Goal: Information Seeking & Learning: Learn about a topic

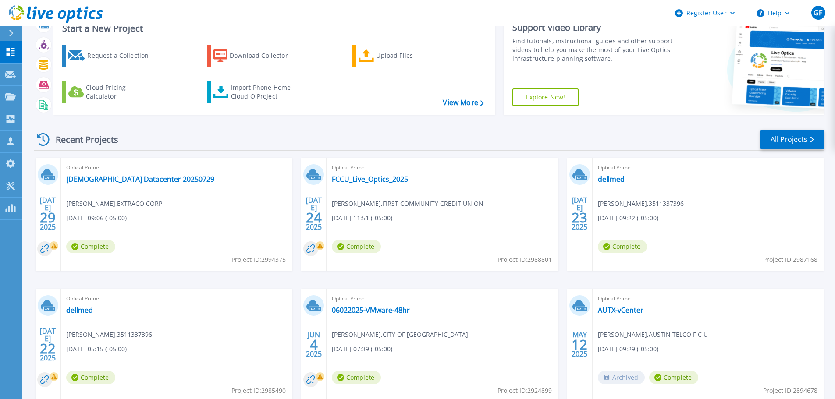
scroll to position [33, 0]
click at [616, 311] on link "AUTX-vCenter" at bounding box center [621, 309] width 46 height 9
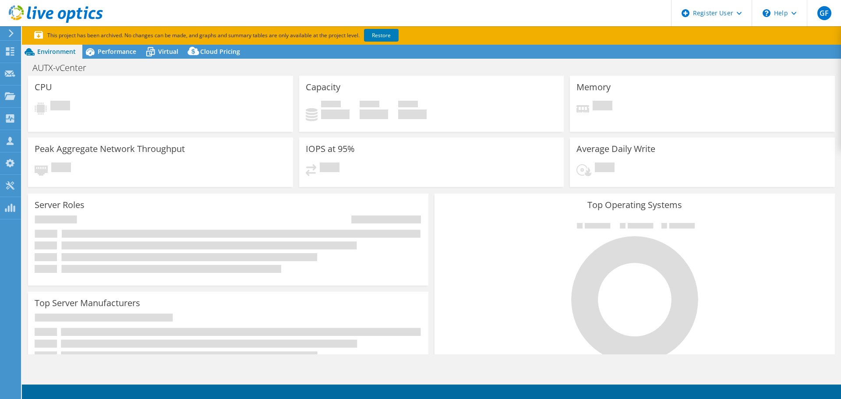
select select "USD"
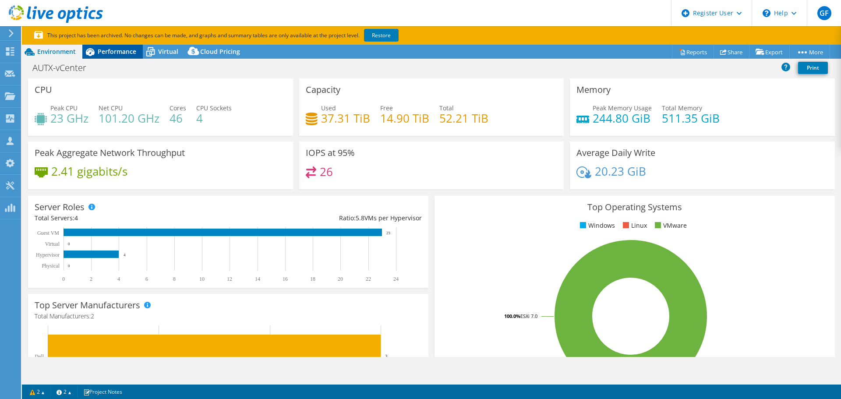
click at [120, 53] on span "Performance" at bounding box center [117, 51] width 39 height 8
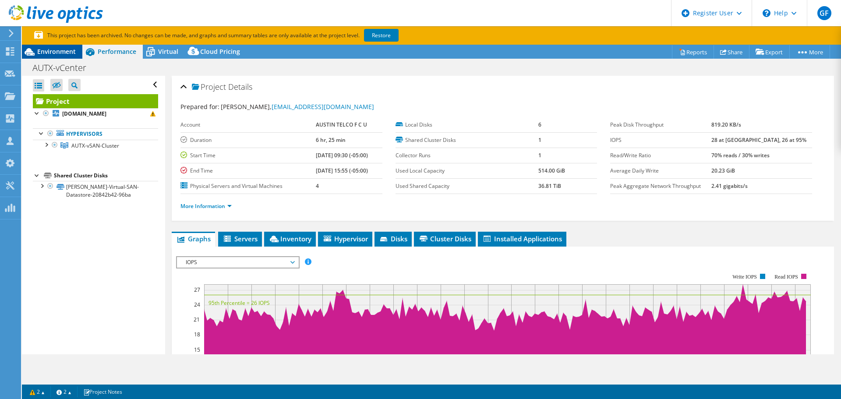
click at [41, 49] on span "Environment" at bounding box center [56, 51] width 39 height 8
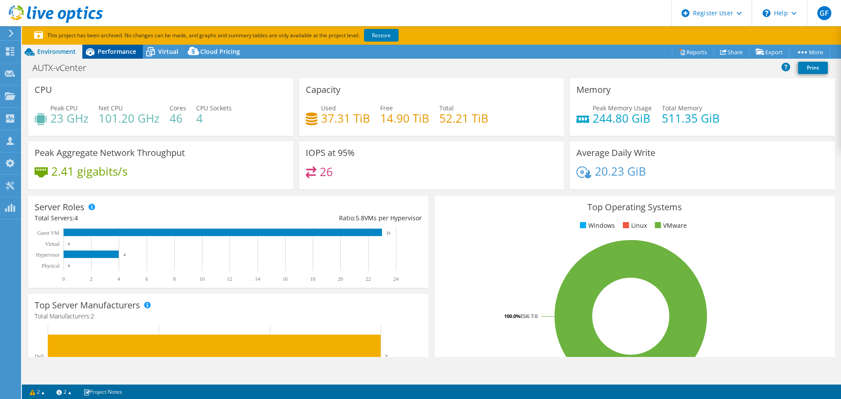
click at [111, 49] on span "Performance" at bounding box center [117, 51] width 39 height 8
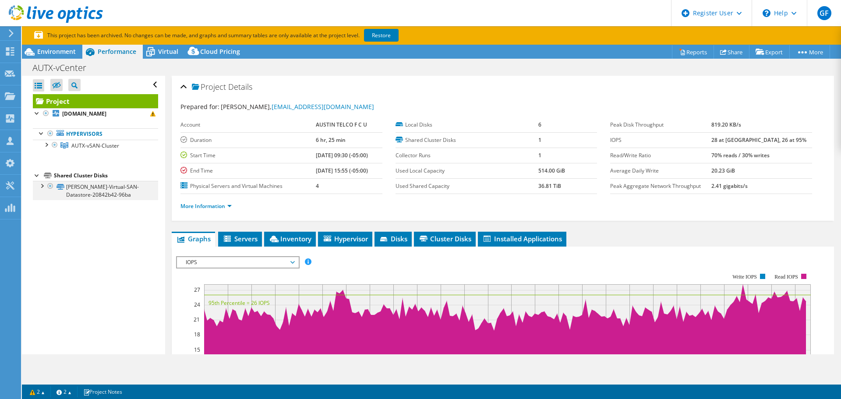
click at [43, 185] on div at bounding box center [41, 185] width 9 height 9
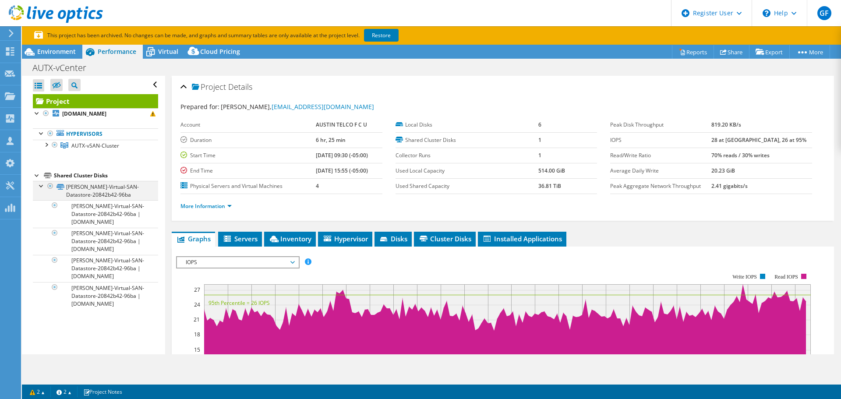
click at [43, 185] on div at bounding box center [41, 185] width 9 height 9
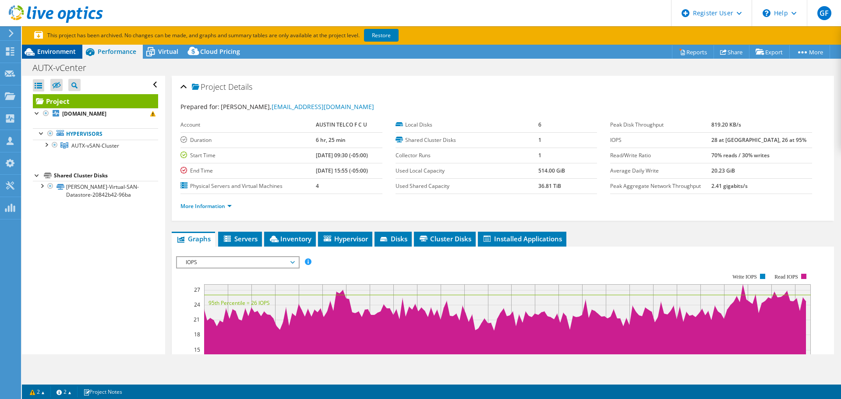
click at [56, 56] on div "Environment" at bounding box center [52, 52] width 60 height 14
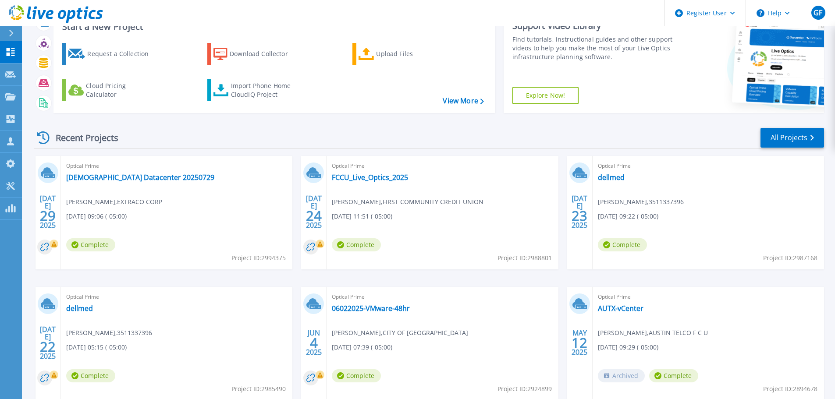
scroll to position [78, 0]
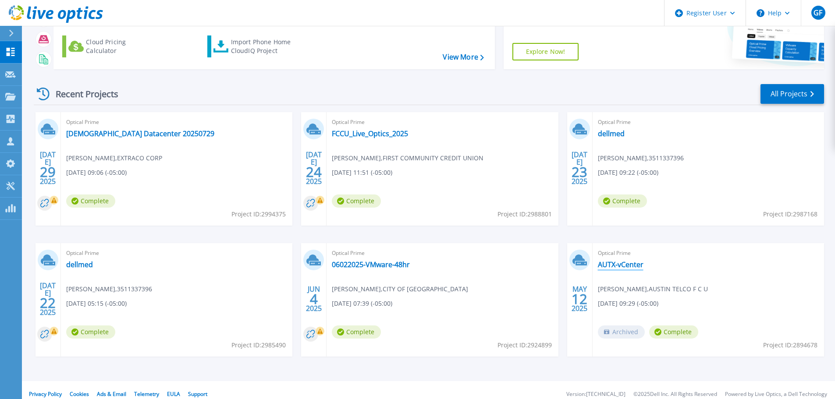
click at [607, 266] on link "AUTX-vCenter" at bounding box center [621, 264] width 46 height 9
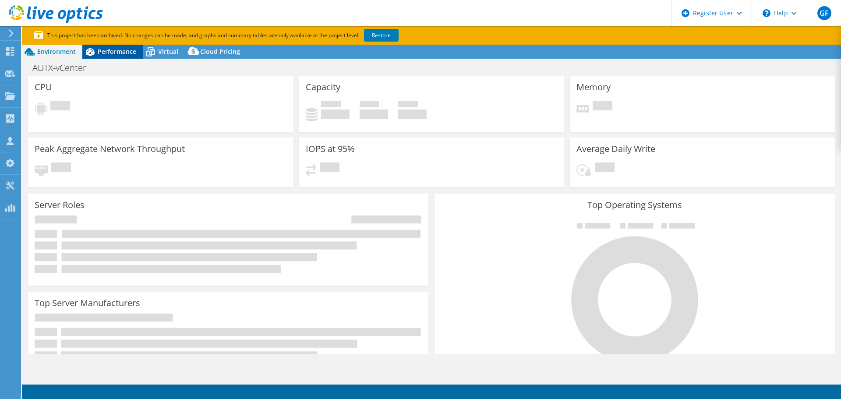
select select "USD"
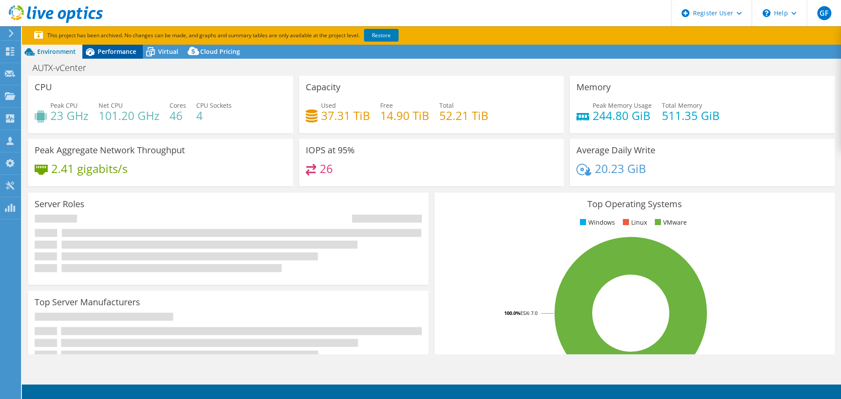
click at [111, 51] on span "Performance" at bounding box center [117, 51] width 39 height 8
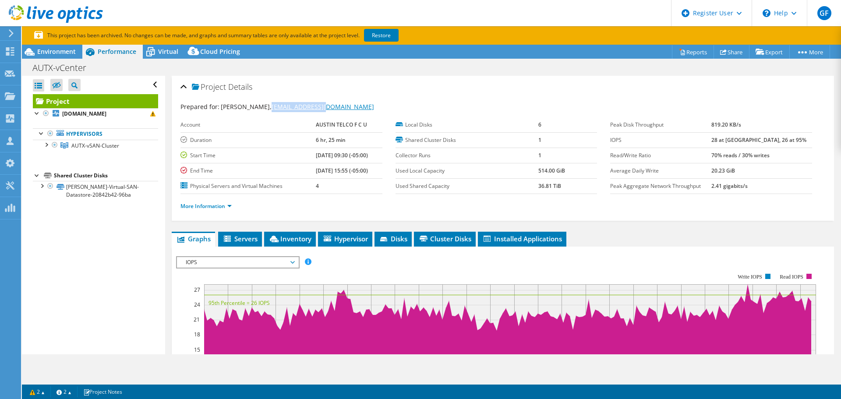
drag, startPoint x: 309, startPoint y: 105, endPoint x: 253, endPoint y: 103, distance: 55.7
click at [253, 103] on div "Prepared for: Paul Ervin, PErvin@atfcu.org" at bounding box center [503, 107] width 645 height 10
copy link "[EMAIL_ADDRESS][DOMAIN_NAME]"
click at [55, 50] on span "Environment" at bounding box center [56, 51] width 39 height 8
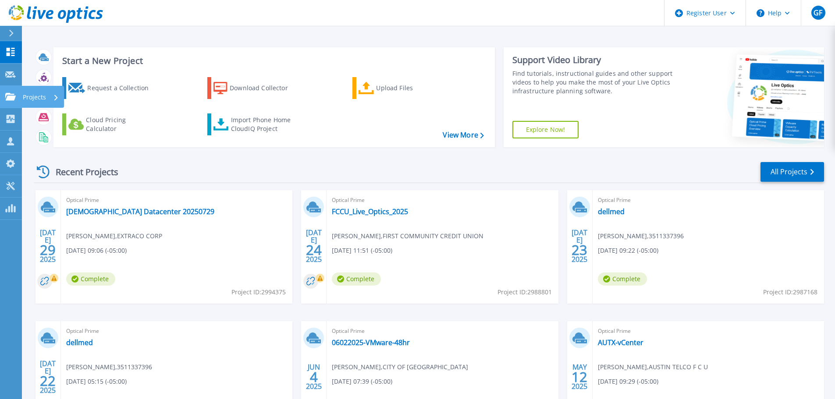
click at [25, 91] on p "Projects" at bounding box center [34, 97] width 23 height 23
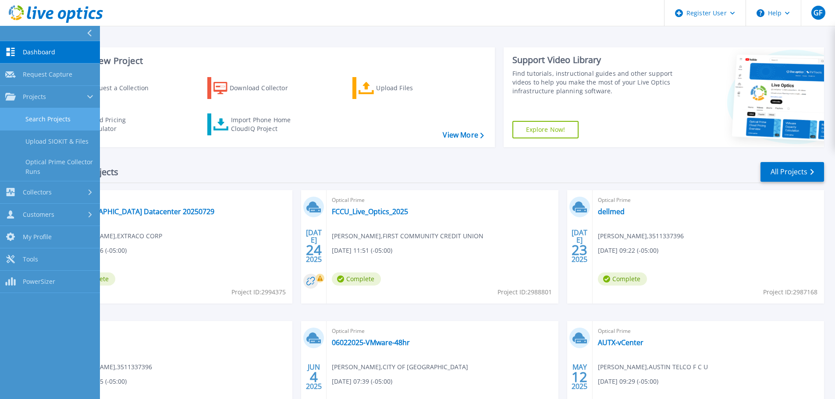
click at [57, 118] on link "Search Projects" at bounding box center [50, 119] width 100 height 22
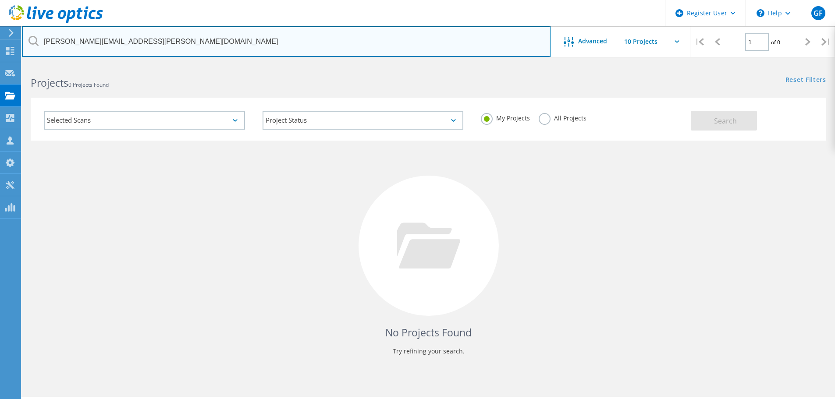
click at [201, 50] on input "[PERSON_NAME][EMAIL_ADDRESS][PERSON_NAME][DOMAIN_NAME]" at bounding box center [286, 41] width 528 height 31
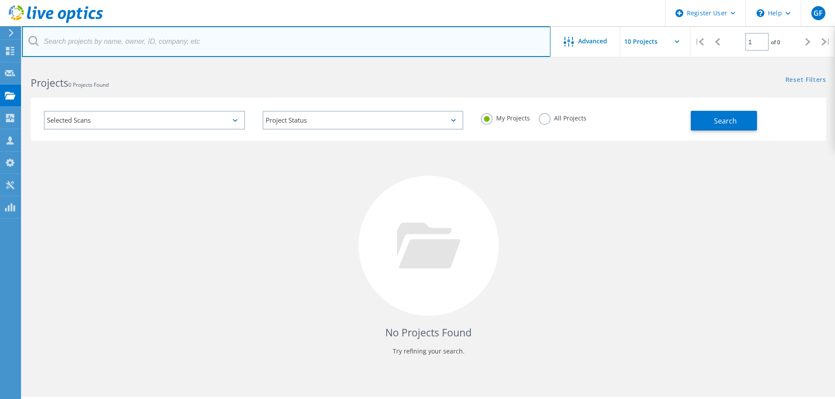
paste input "[EMAIL_ADDRESS][DOMAIN_NAME]"
type input "[EMAIL_ADDRESS][DOMAIN_NAME]"
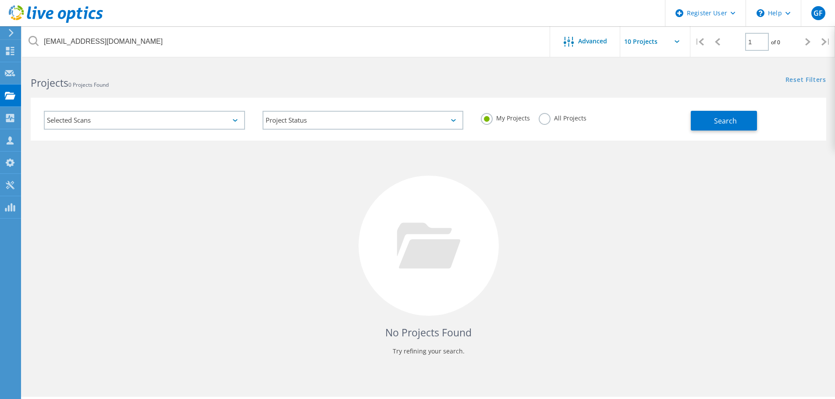
click at [570, 118] on label "All Projects" at bounding box center [563, 117] width 48 height 8
click at [0, 0] on input "All Projects" at bounding box center [0, 0] width 0 height 0
click at [729, 121] on span "Search" at bounding box center [725, 121] width 23 height 10
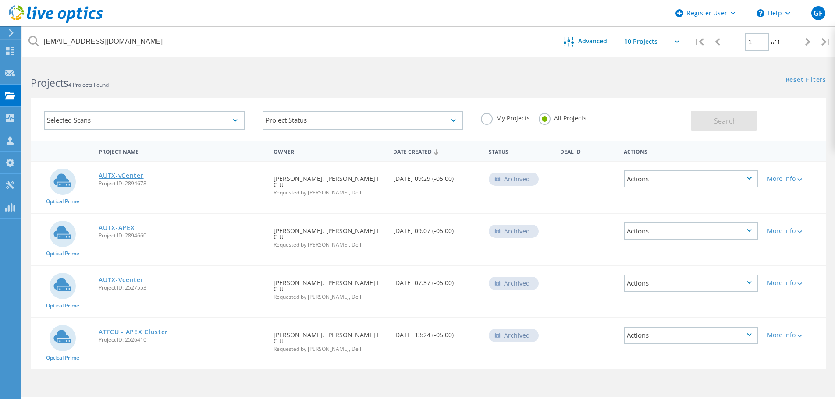
click at [114, 176] on link "AUTX-vCenter" at bounding box center [121, 176] width 45 height 6
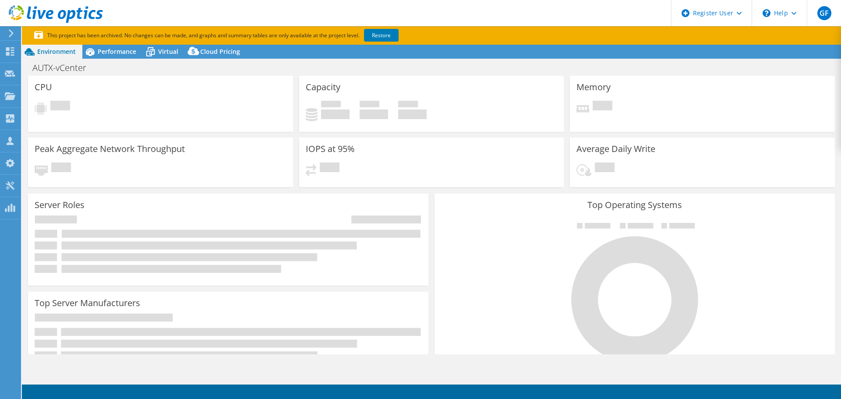
select select "USD"
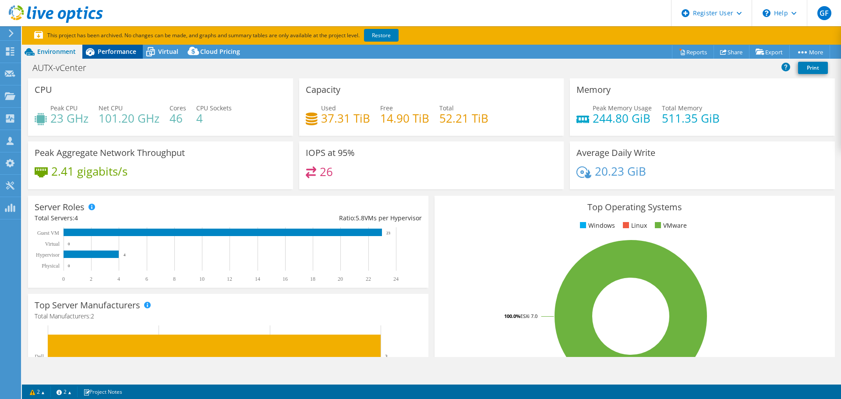
click at [125, 51] on span "Performance" at bounding box center [117, 51] width 39 height 8
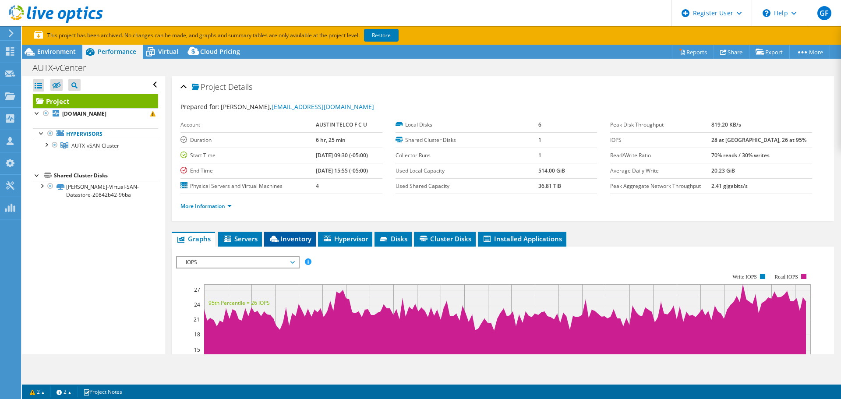
click at [304, 238] on span "Inventory" at bounding box center [290, 238] width 43 height 9
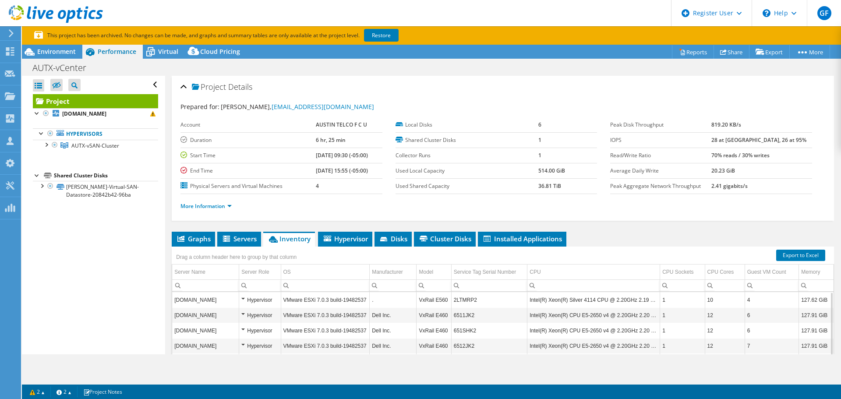
scroll to position [112, 0]
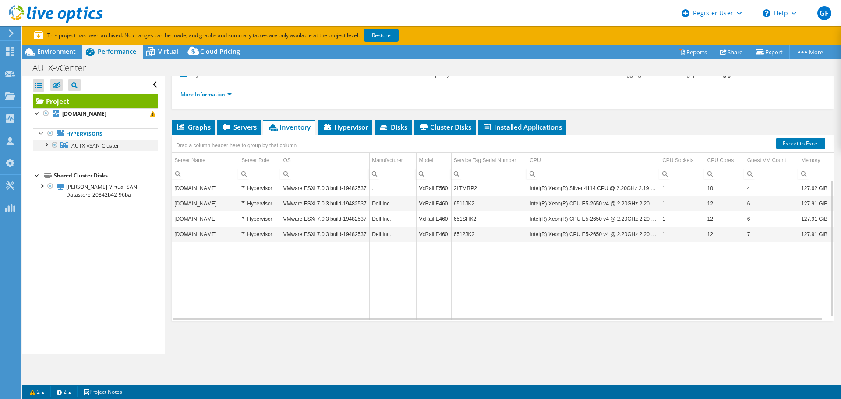
click at [45, 142] on div at bounding box center [46, 144] width 9 height 9
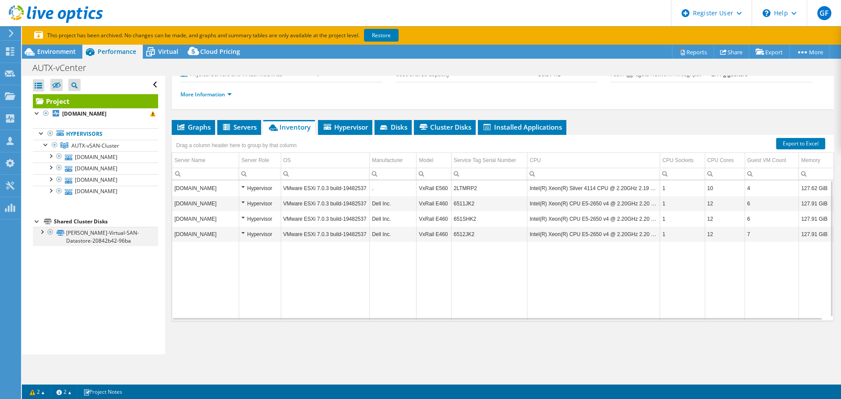
click at [41, 232] on div at bounding box center [41, 231] width 9 height 9
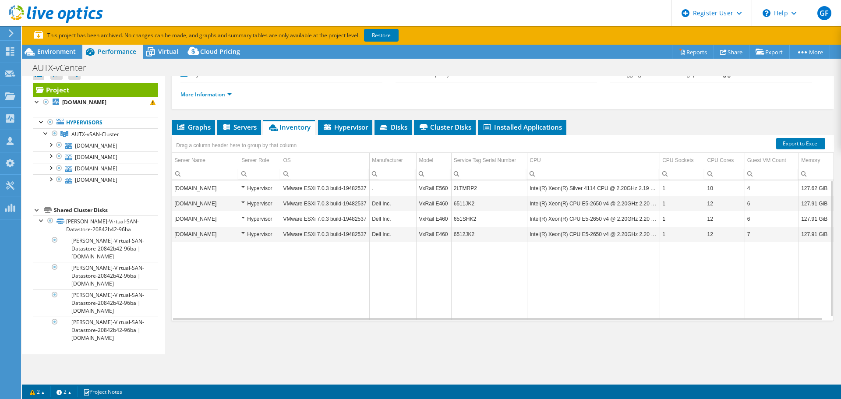
scroll to position [0, 0]
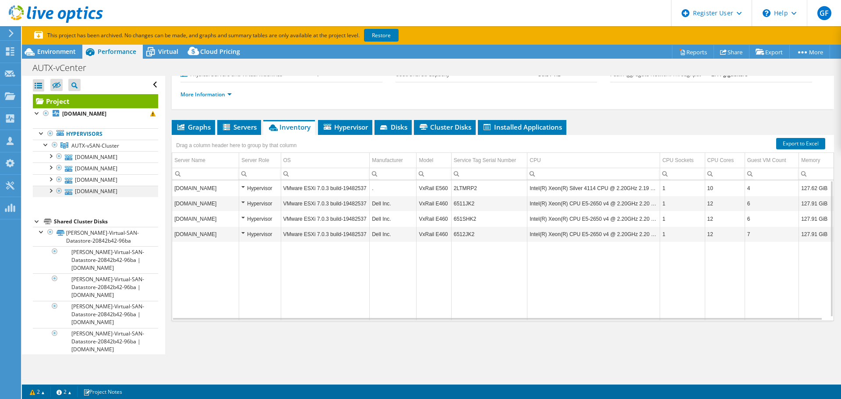
click at [50, 191] on div at bounding box center [50, 190] width 9 height 9
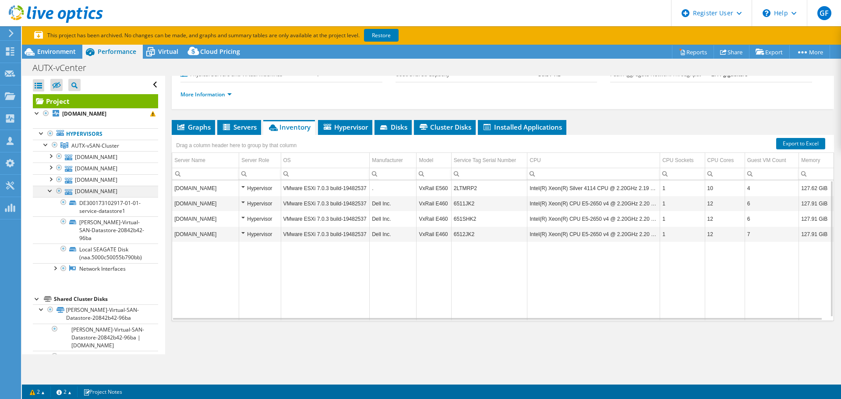
click at [50, 191] on div at bounding box center [50, 190] width 9 height 9
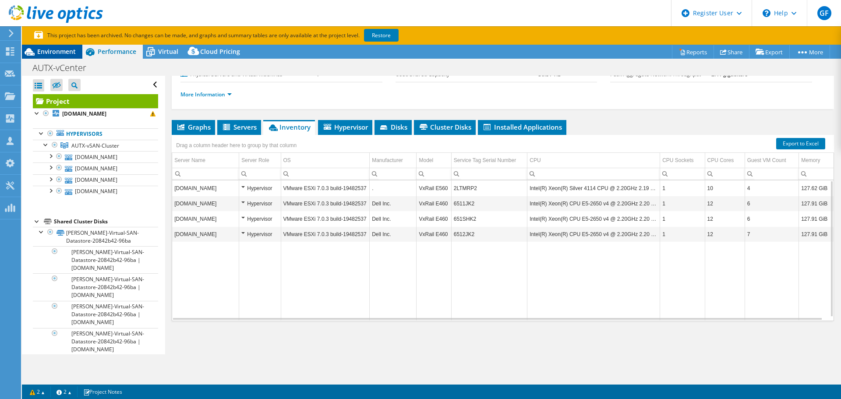
click at [63, 50] on span "Environment" at bounding box center [56, 51] width 39 height 8
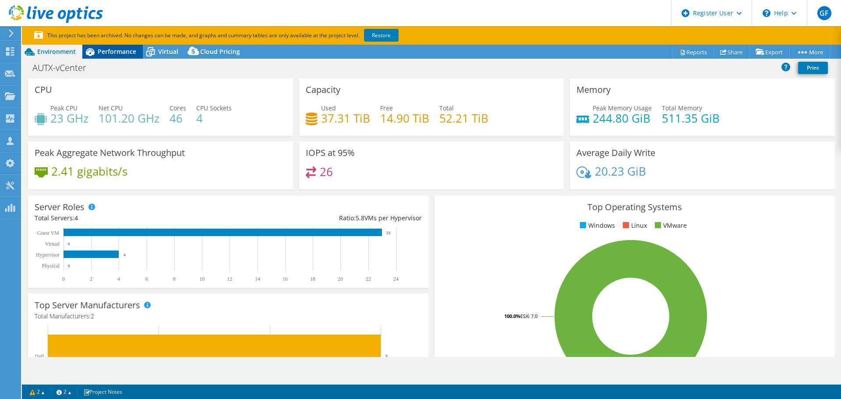
click at [115, 50] on span "Performance" at bounding box center [117, 51] width 39 height 8
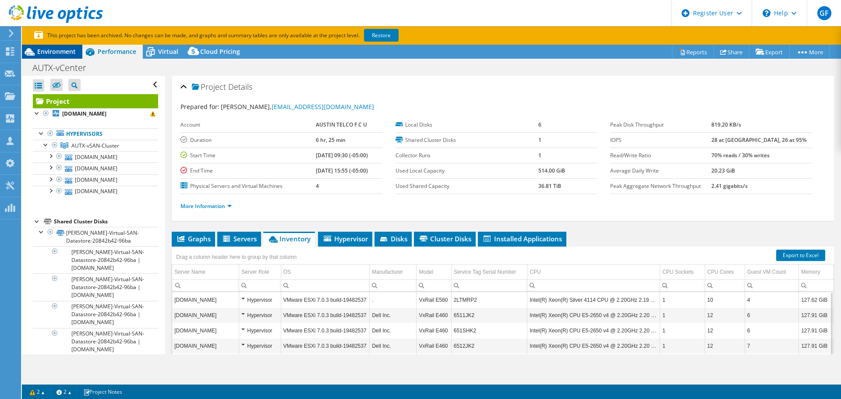
click at [53, 53] on span "Environment" at bounding box center [56, 51] width 39 height 8
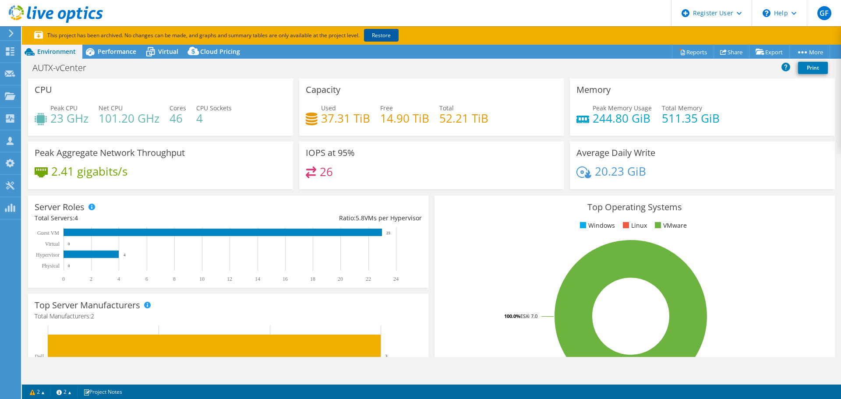
click at [388, 35] on link "Restore" at bounding box center [381, 35] width 35 height 13
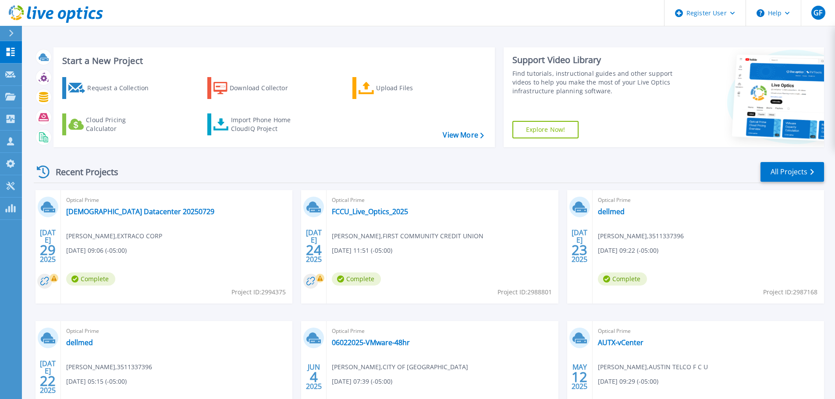
scroll to position [86, 0]
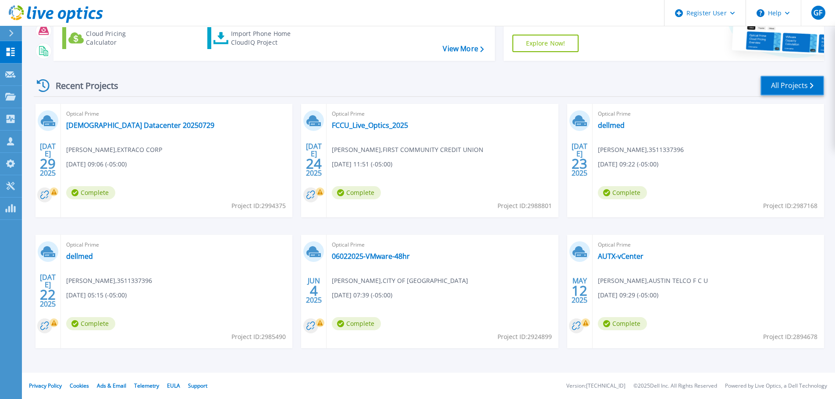
click at [770, 85] on link "All Projects" at bounding box center [792, 86] width 64 height 20
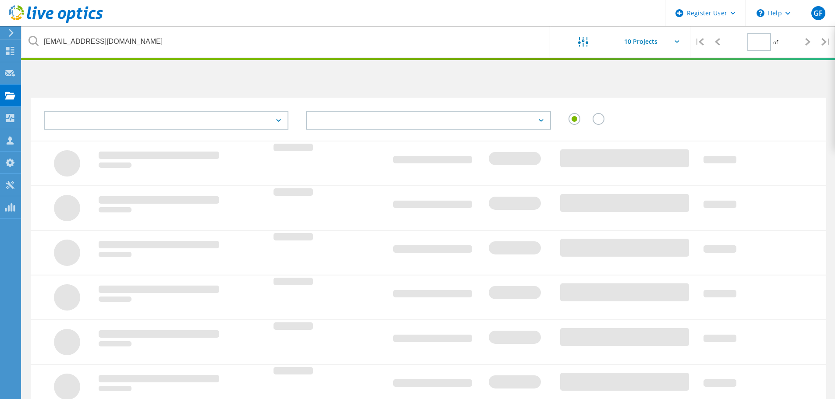
type input "1"
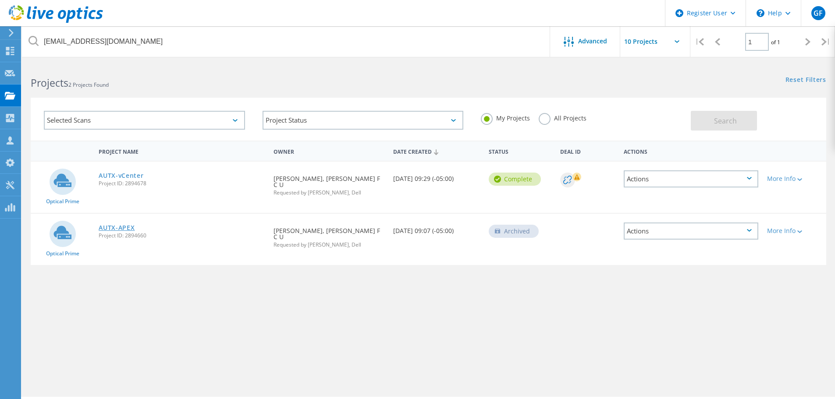
click at [122, 225] on link "AUTX-APEX" at bounding box center [117, 228] width 36 height 6
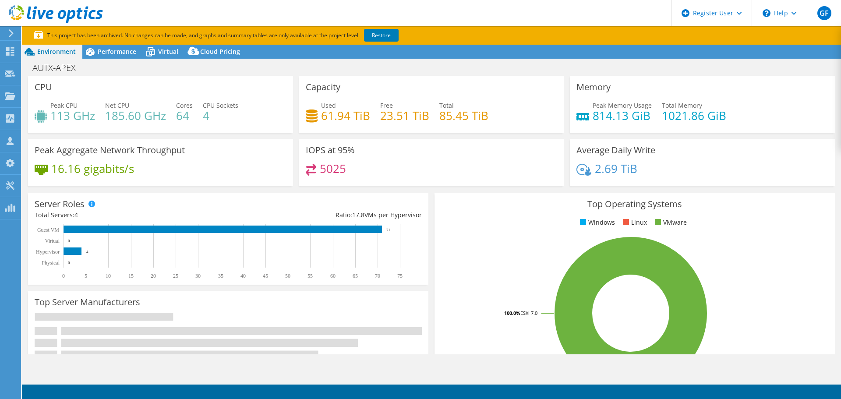
select select "USD"
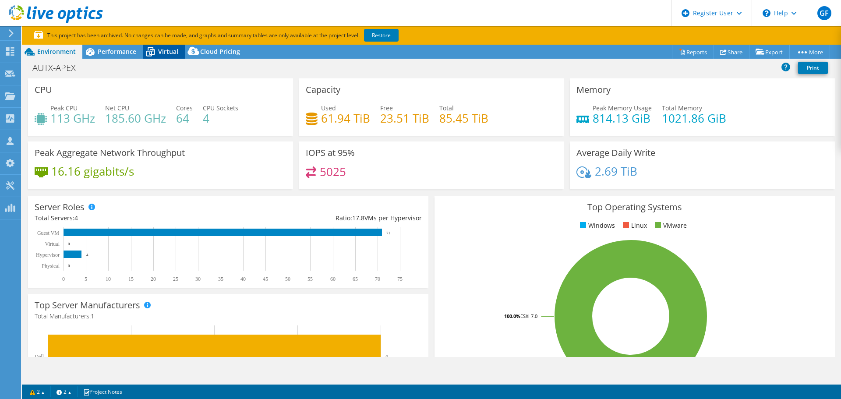
click at [160, 46] on div "Virtual" at bounding box center [164, 52] width 42 height 14
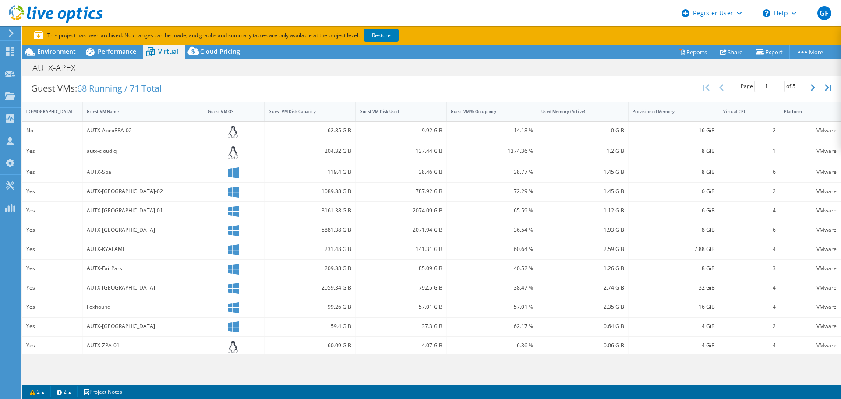
scroll to position [118, 0]
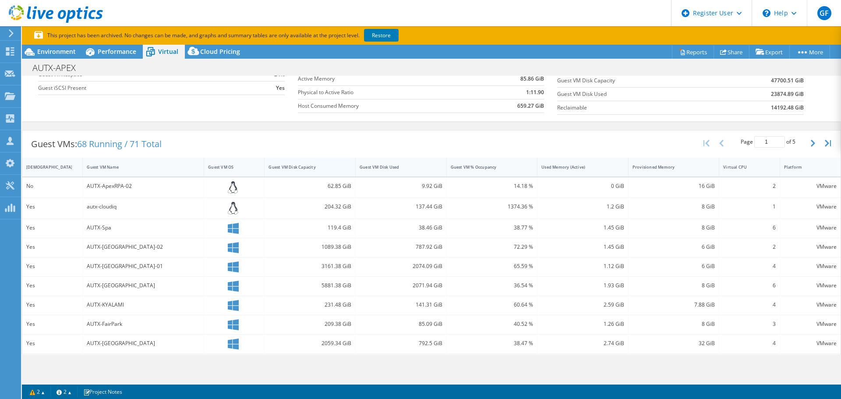
click at [293, 160] on div "Guest VM Disk Capacity" at bounding box center [305, 167] width 80 height 14
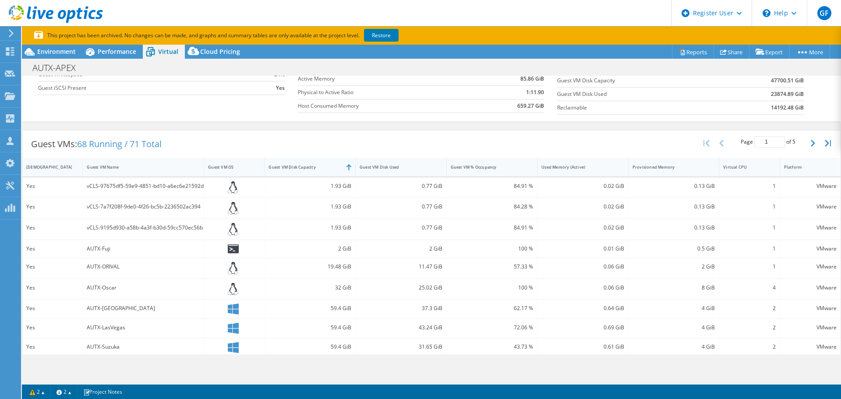
click at [293, 160] on div "Guest VM Disk Capacity" at bounding box center [305, 167] width 80 height 14
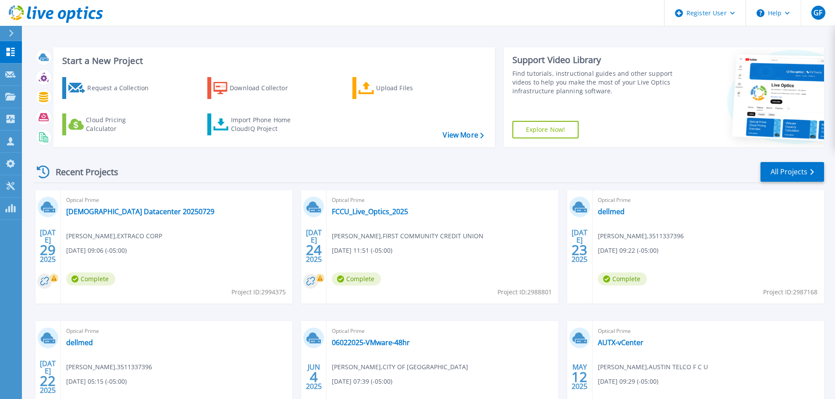
scroll to position [86, 0]
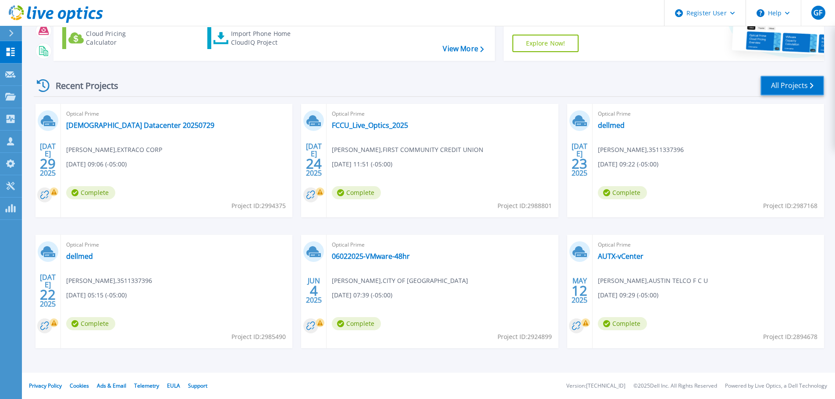
click at [780, 80] on link "All Projects" at bounding box center [792, 86] width 64 height 20
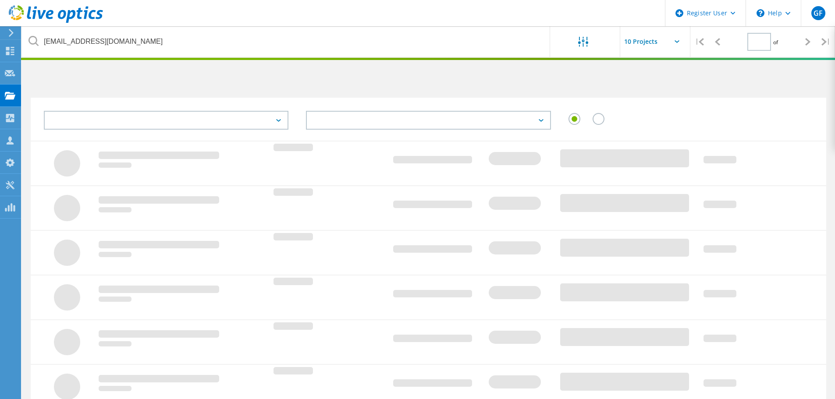
type input "1"
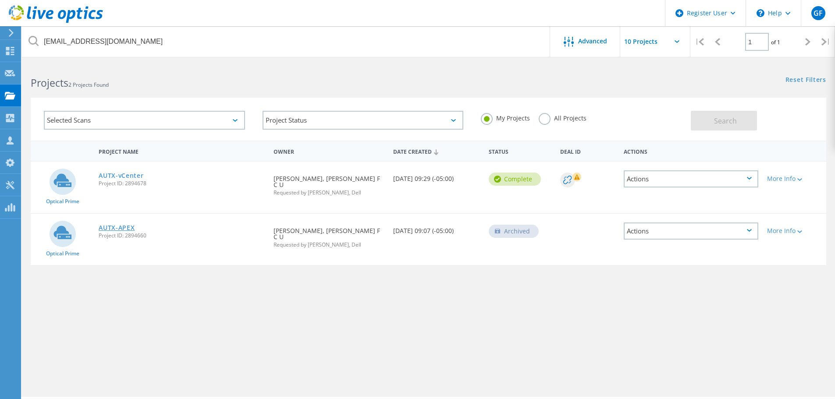
click at [122, 225] on link "AUTX-APEX" at bounding box center [117, 228] width 36 height 6
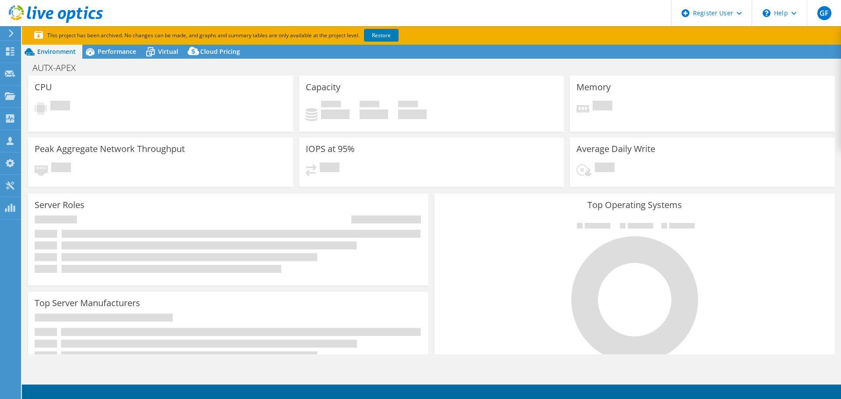
select select "USD"
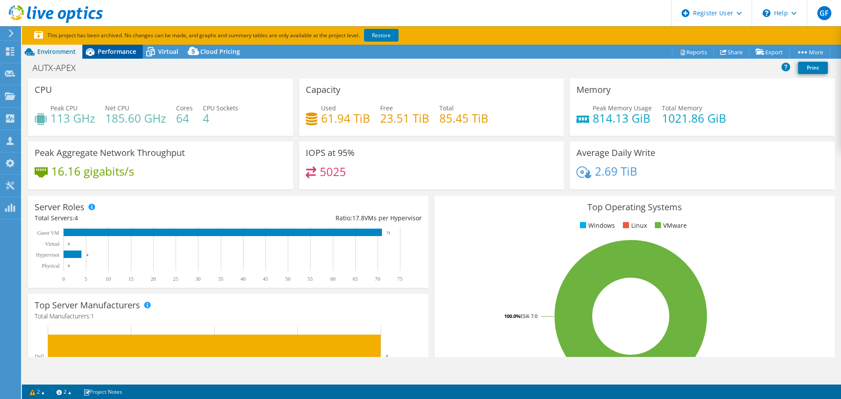
click at [93, 51] on icon at bounding box center [89, 51] width 15 height 15
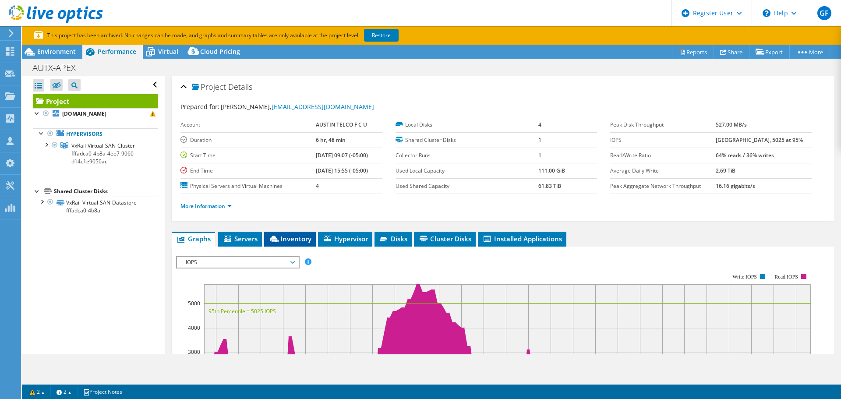
click at [295, 238] on span "Inventory" at bounding box center [290, 238] width 43 height 9
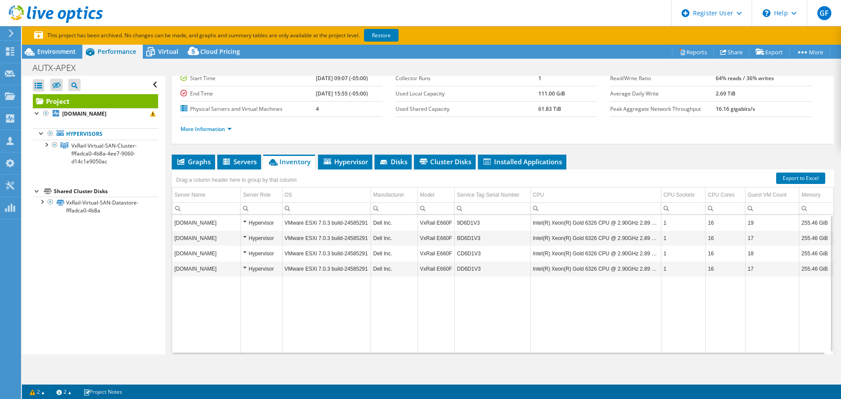
scroll to position [0, 0]
click at [46, 147] on div at bounding box center [46, 144] width 9 height 9
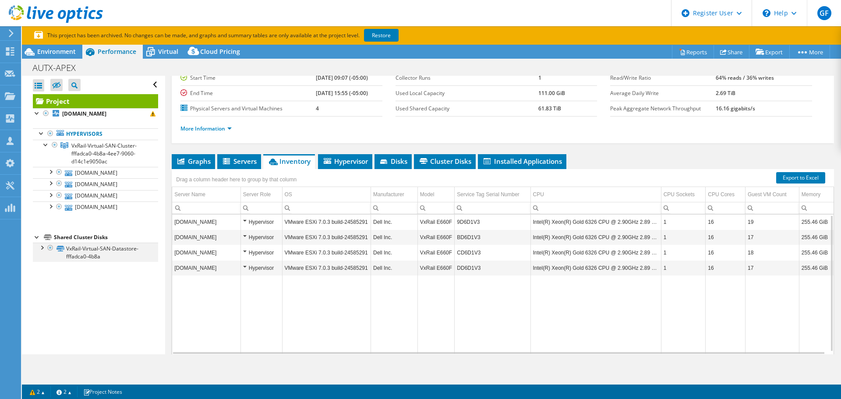
click at [40, 247] on div at bounding box center [41, 247] width 9 height 9
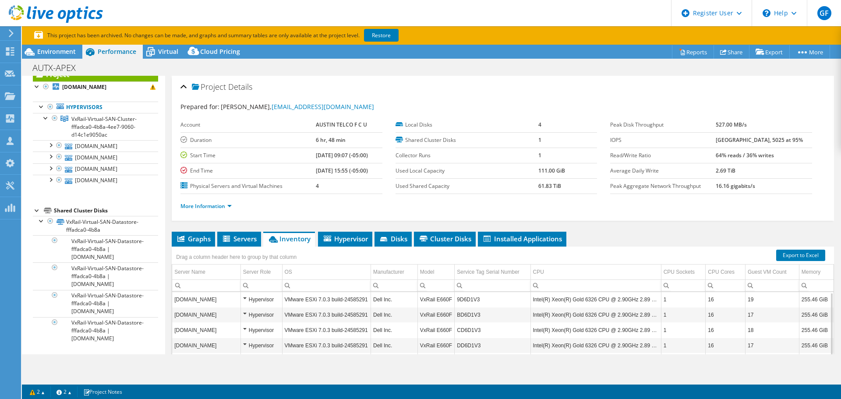
scroll to position [0, 0]
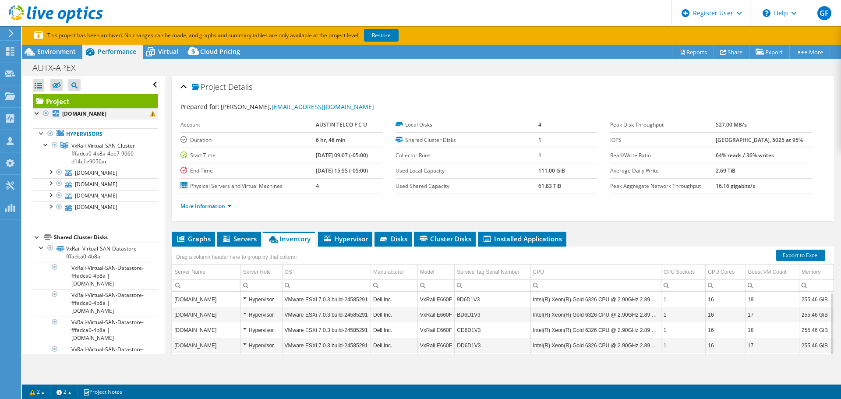
click at [34, 114] on div at bounding box center [37, 112] width 9 height 9
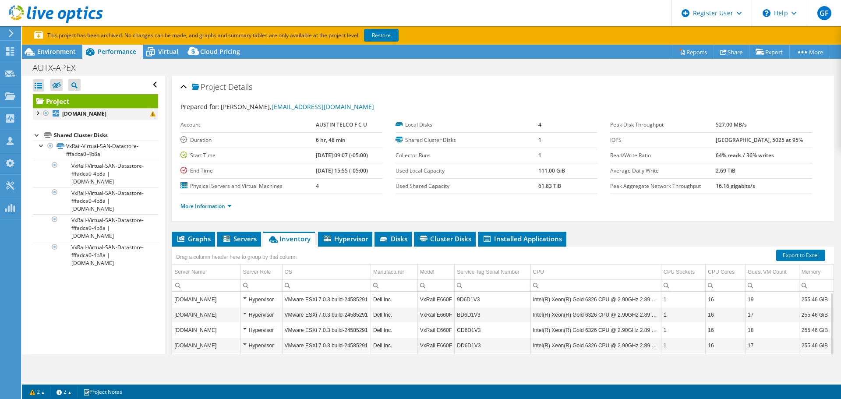
click at [34, 114] on div at bounding box center [37, 112] width 9 height 9
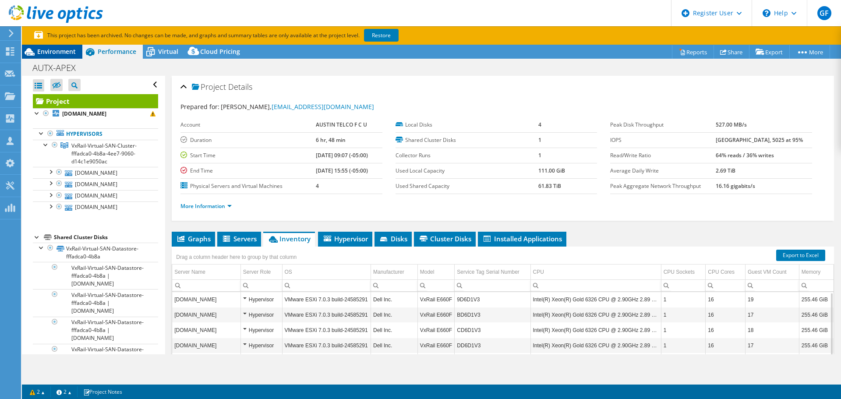
click at [66, 51] on span "Environment" at bounding box center [56, 51] width 39 height 8
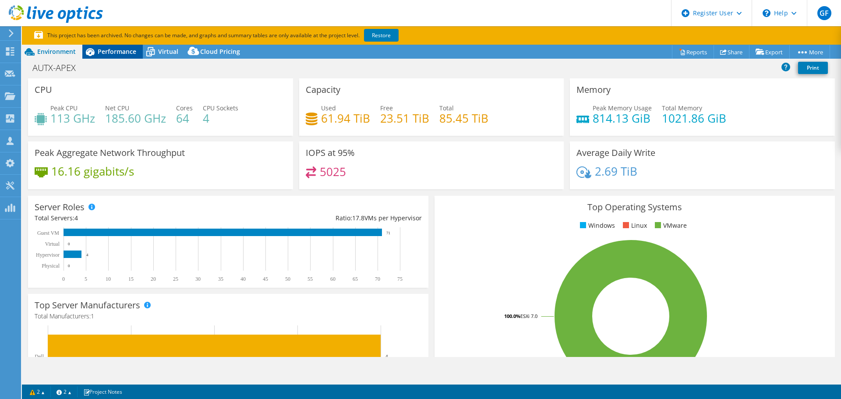
click at [113, 52] on span "Performance" at bounding box center [117, 51] width 39 height 8
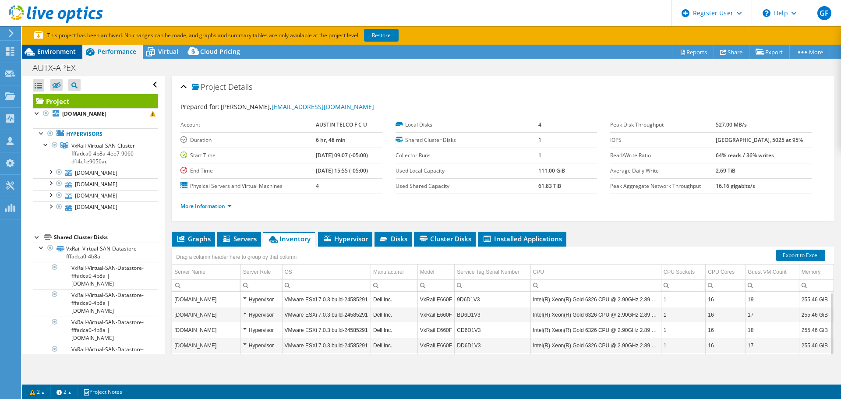
click at [41, 53] on span "Environment" at bounding box center [56, 51] width 39 height 8
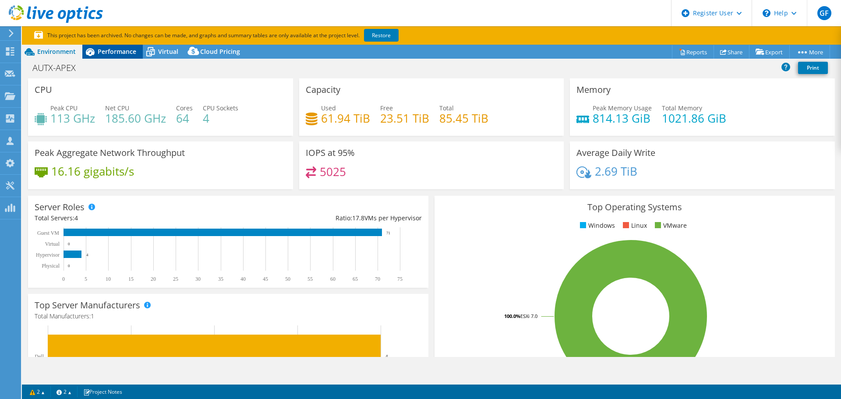
click at [117, 53] on span "Performance" at bounding box center [117, 51] width 39 height 8
